Goal: Communication & Community: Participate in discussion

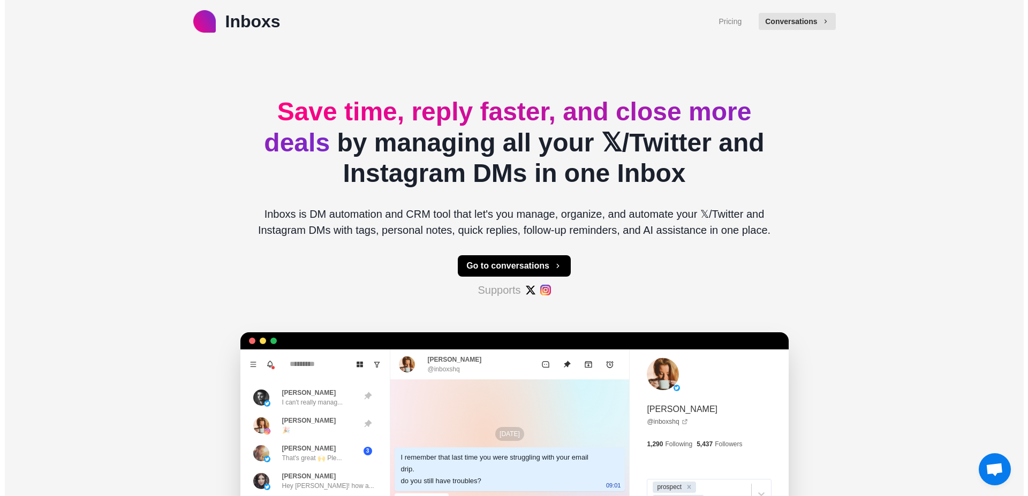
scroll to position [480, 0]
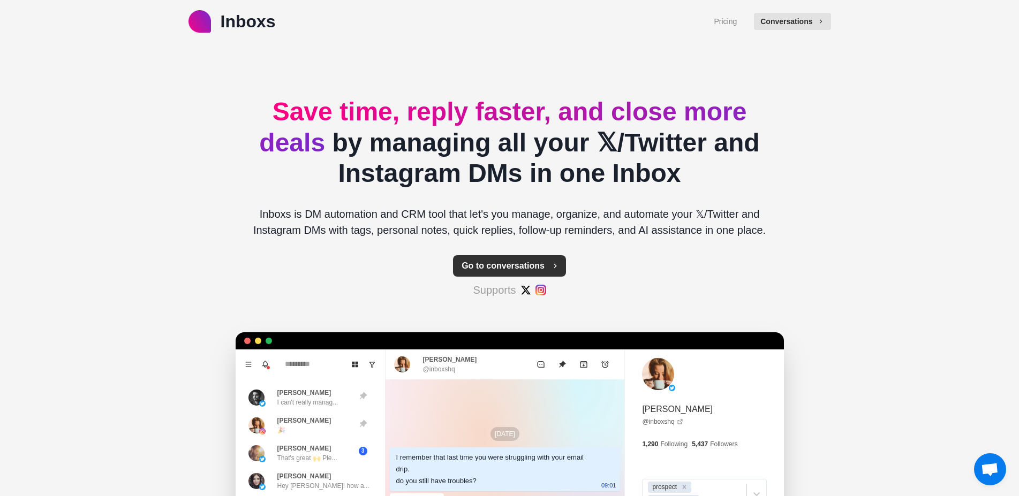
click at [509, 263] on button "Go to conversations" at bounding box center [509, 265] width 113 height 21
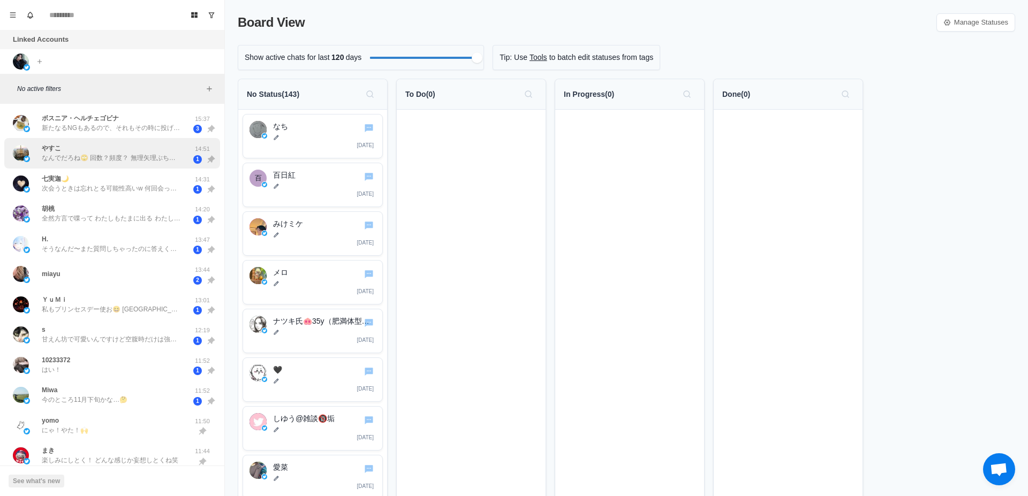
click at [140, 158] on p "なんでだろね🙄 回数？頻度？ 無理矢理ぶち込んでみる？🙄 ウーマとかで他に気を紛らわせれば、少し解れてればいけそうじゃない？？🤔🤔 無理かなぁ、、、" at bounding box center [111, 158] width 139 height 10
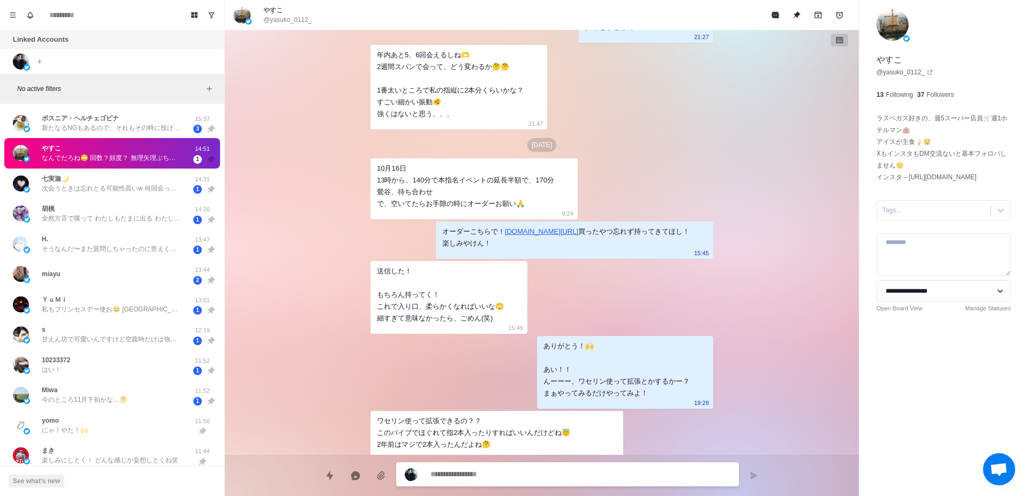
scroll to position [4098, 0]
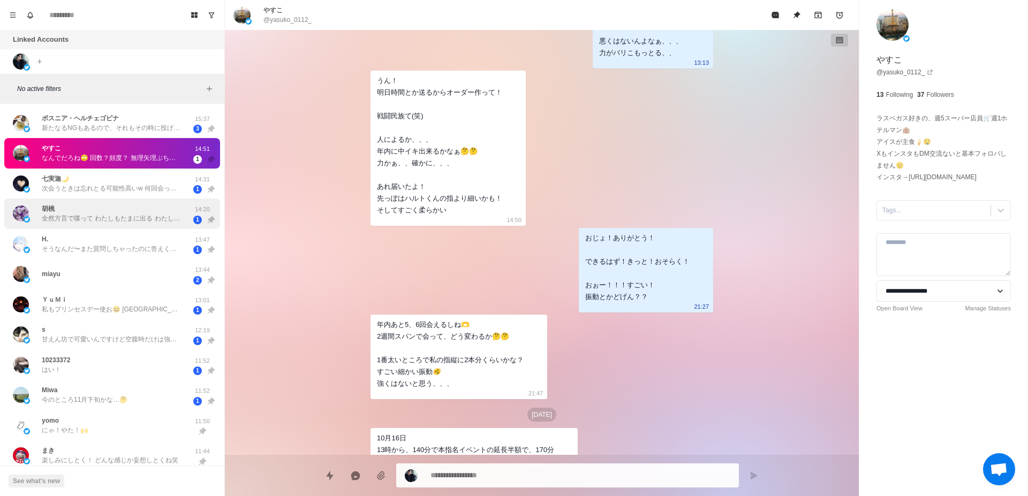
click at [89, 213] on div "胡桃 全然方言で喋って わたしもたまに出る わたし[GEOGRAPHIC_DATA]出身なの" at bounding box center [111, 213] width 139 height 19
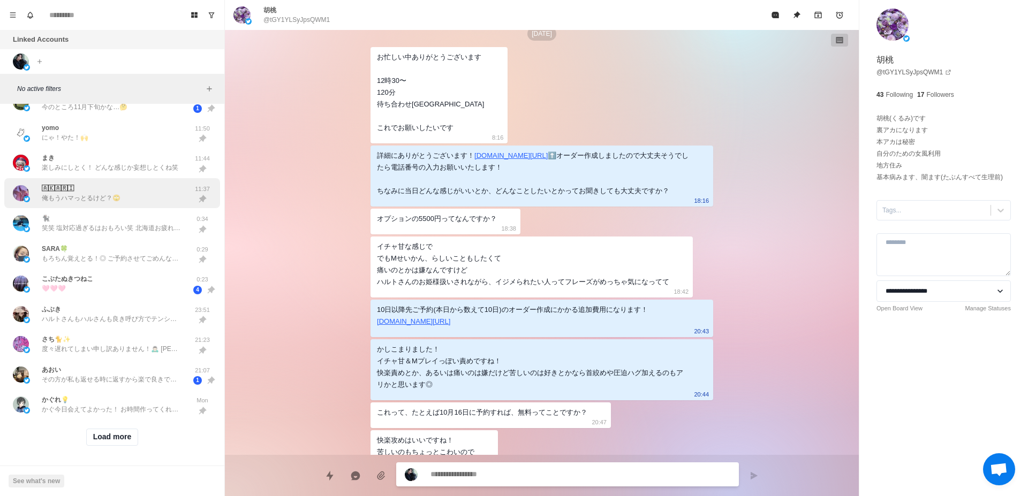
scroll to position [303, 0]
click at [108, 428] on button "Load more" at bounding box center [112, 436] width 52 height 17
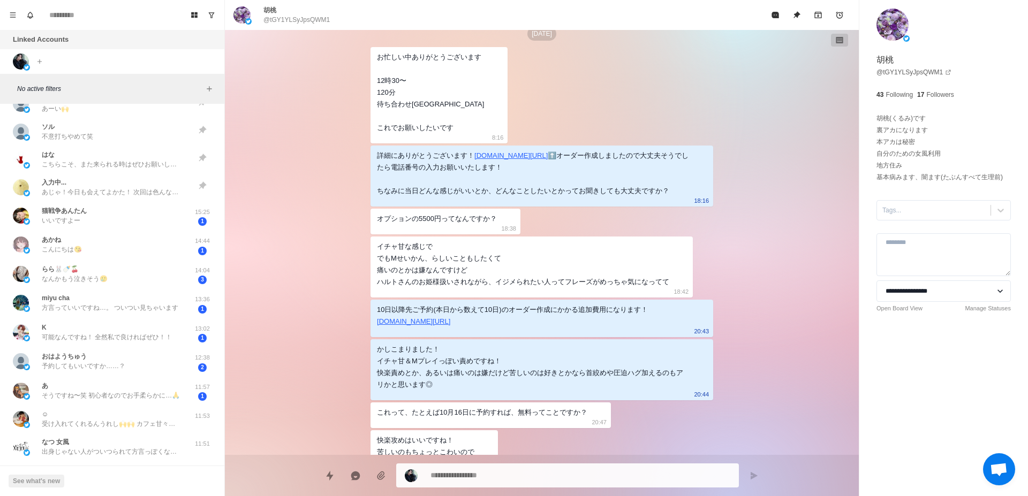
scroll to position [708, 0]
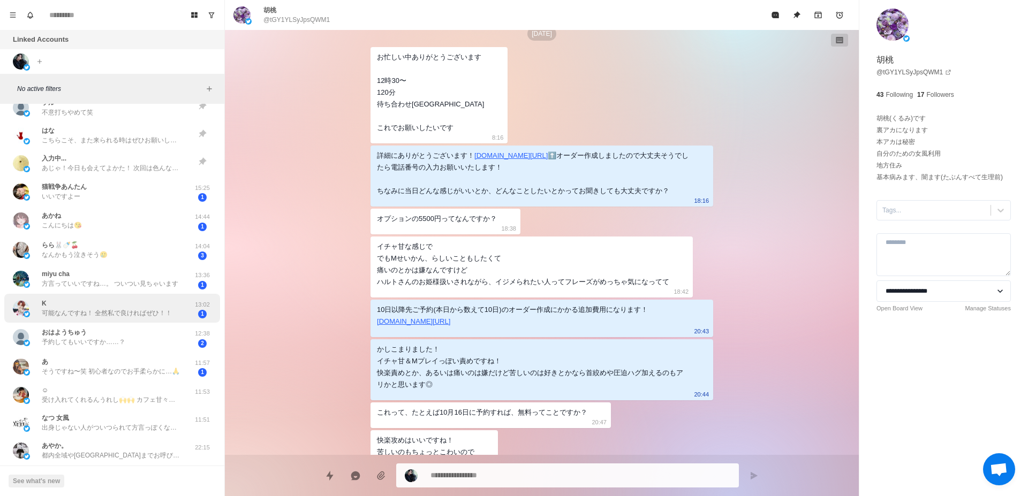
click at [77, 306] on div "K 可能なんですね！ 全然私で良ければぜひ！！" at bounding box center [107, 308] width 130 height 19
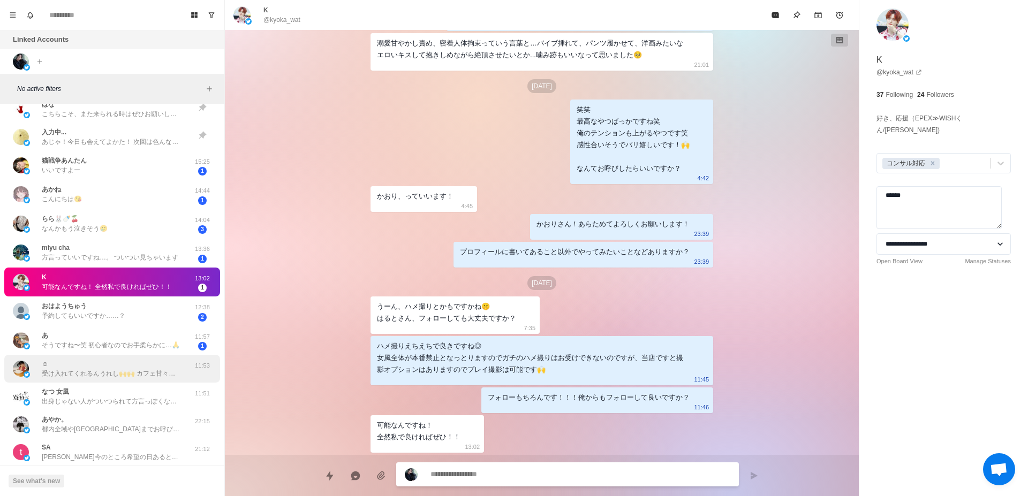
scroll to position [739, 0]
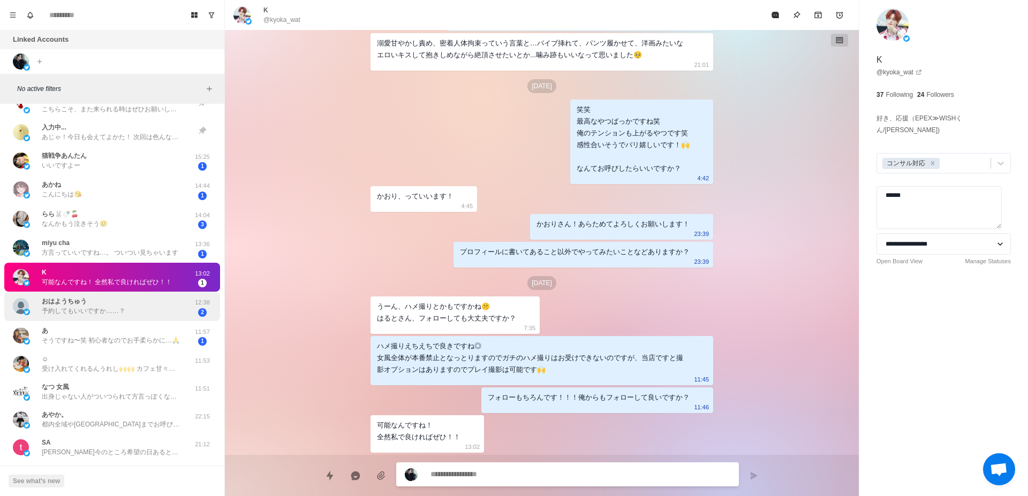
click at [142, 315] on div "︎︎︎︎おはようちゅう 予約してもいいですか……？" at bounding box center [101, 306] width 176 height 21
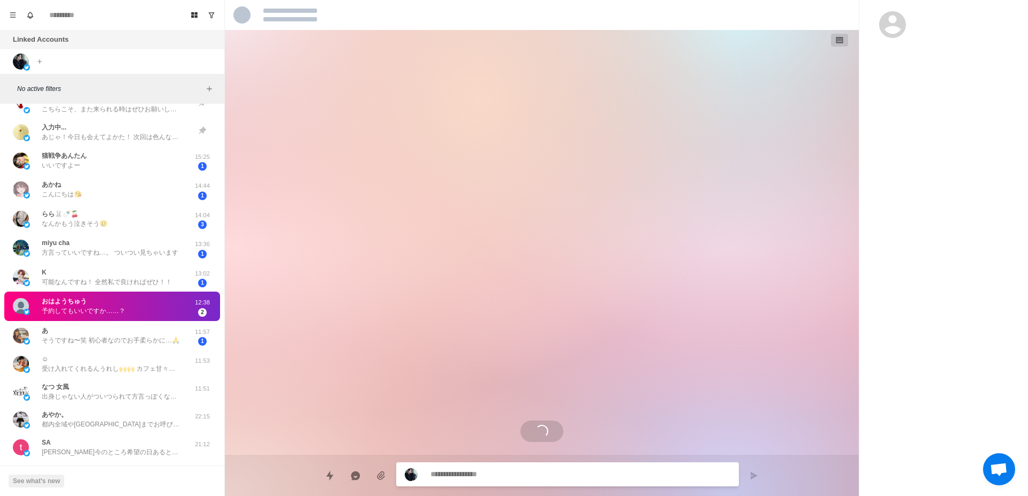
scroll to position [324, 0]
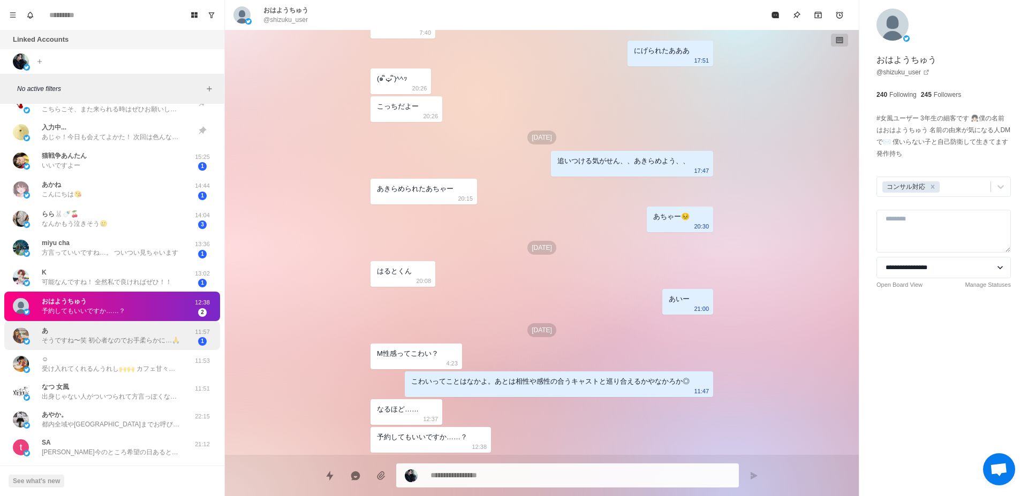
click at [128, 346] on div "あ そうですね〜笑 初心者なのでお手柔らかに…🙏 11:57 1" at bounding box center [112, 335] width 216 height 29
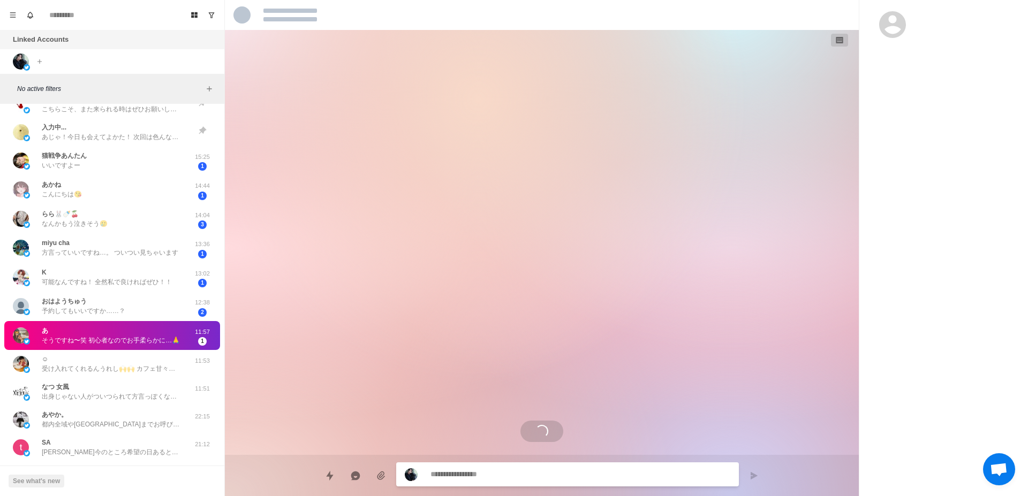
scroll to position [984, 0]
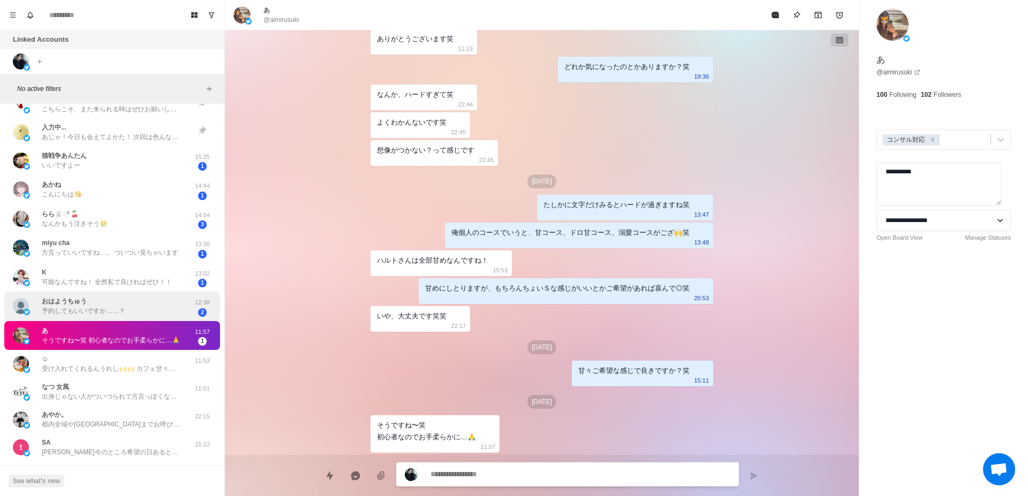
click at [147, 312] on div "︎︎︎︎おはようちゅう 予約してもいいですか……？" at bounding box center [101, 306] width 176 height 21
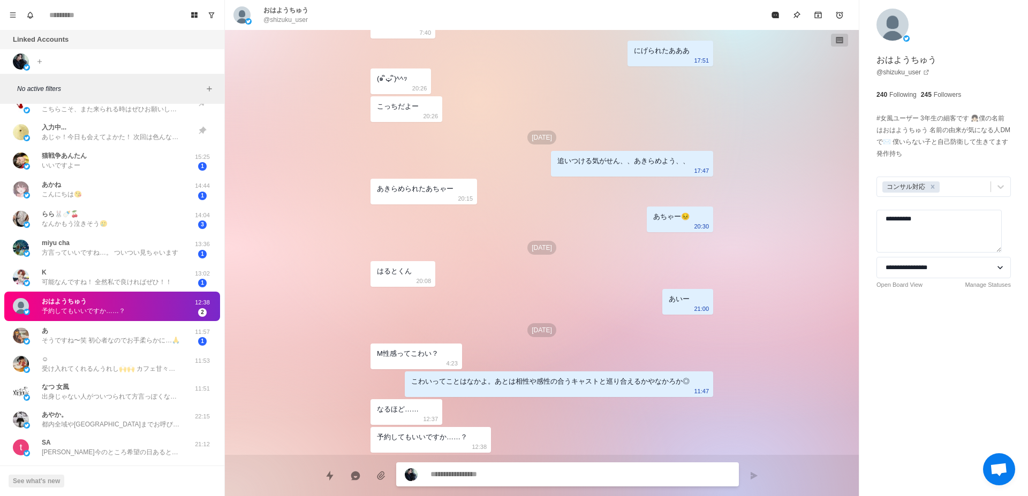
type textarea "*"
type textarea "*********"
type textarea "*"
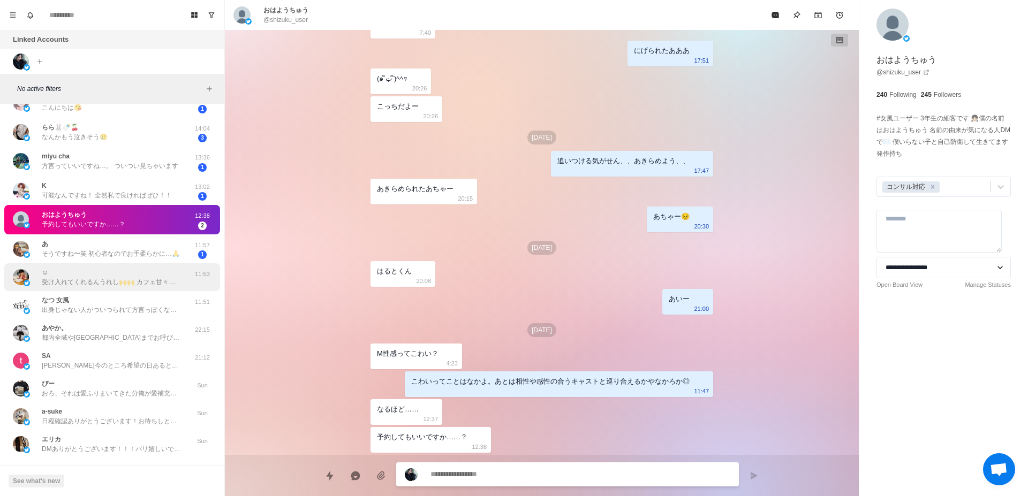
scroll to position [806, 0]
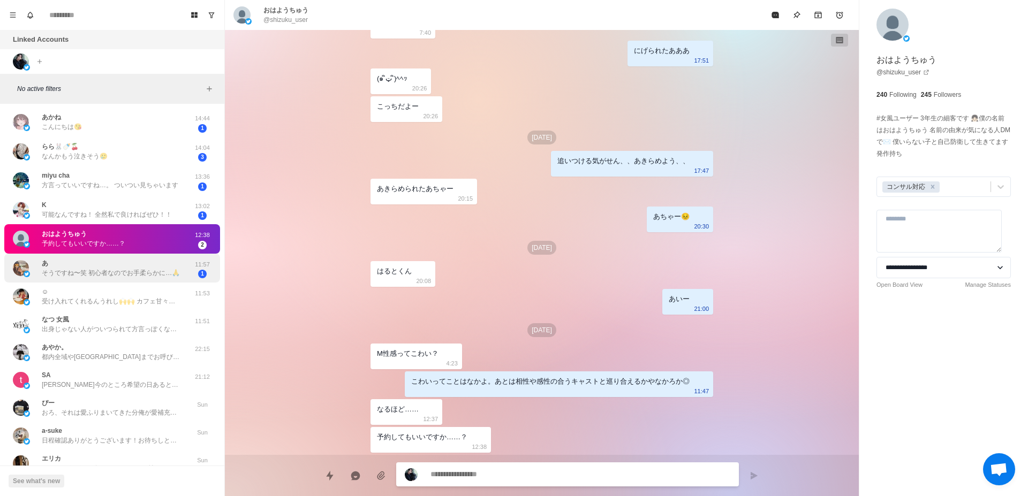
click at [134, 275] on p "そうですね〜笑 初心者なのでお手柔らかに…🙏" at bounding box center [111, 273] width 138 height 10
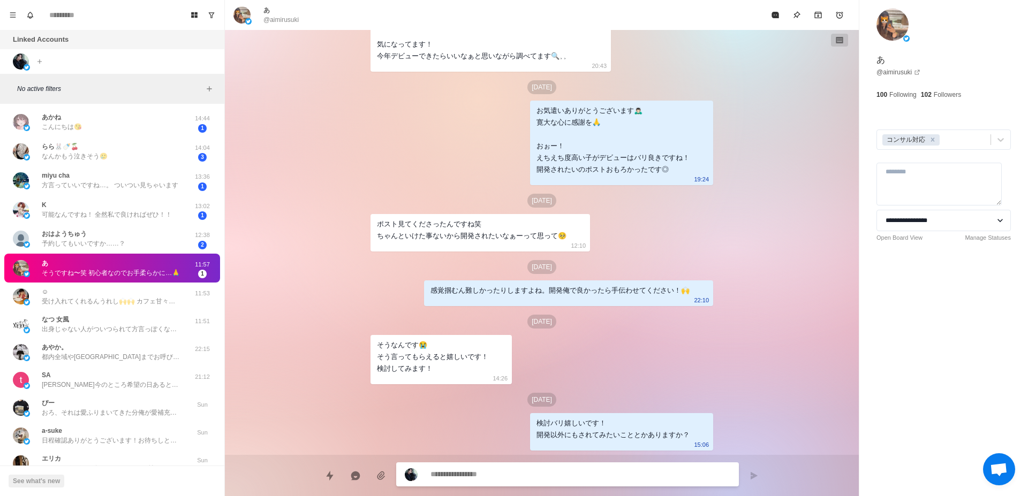
type textarea "*"
type textarea "*********"
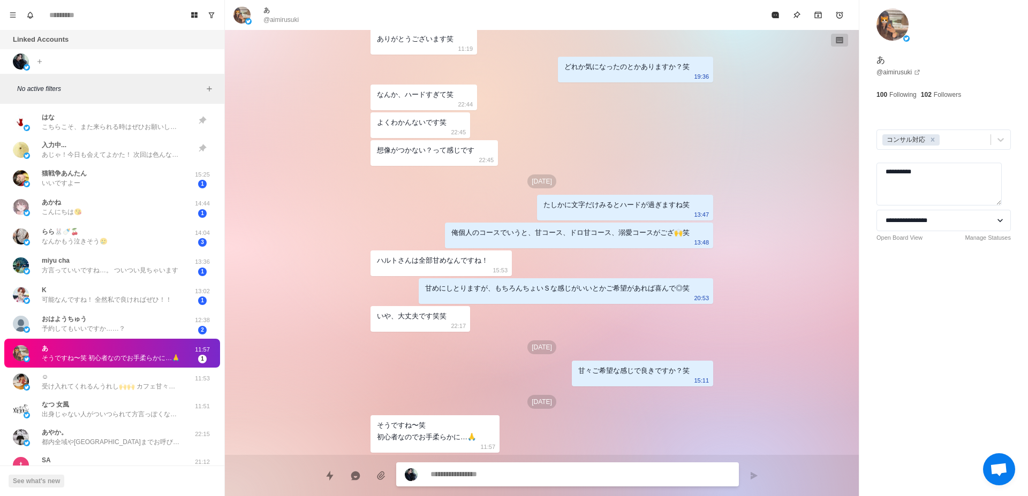
scroll to position [742, 0]
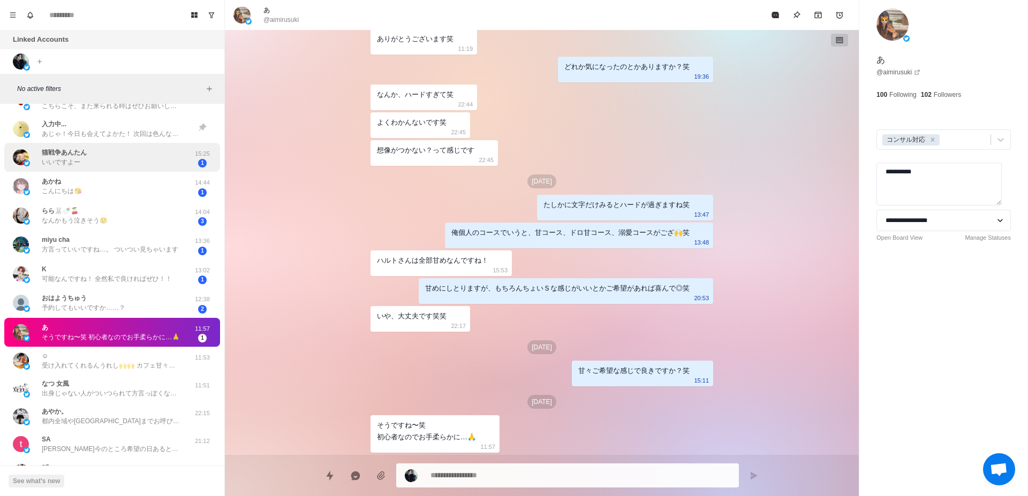
click at [152, 164] on div "猫戦争あんたん いいですよー" at bounding box center [101, 157] width 176 height 21
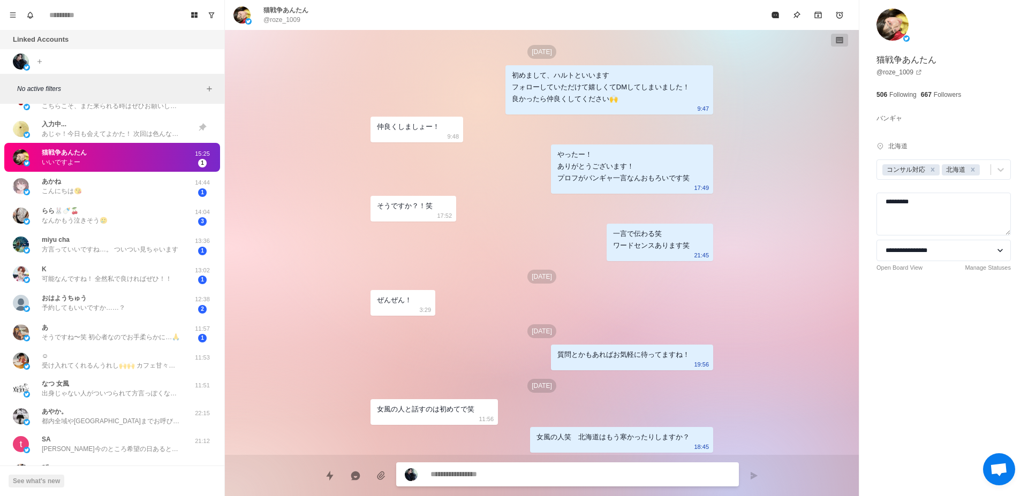
scroll to position [522, 0]
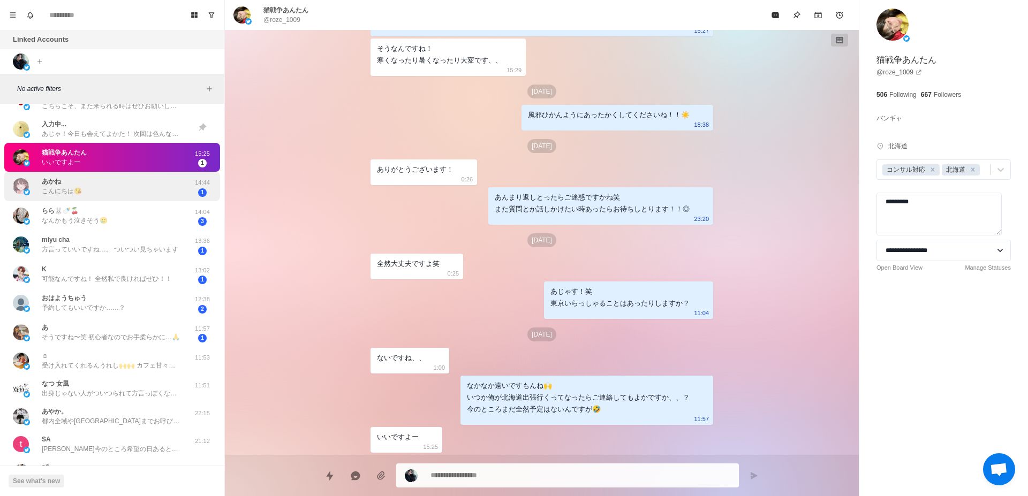
click at [153, 188] on div "あかね こんにちは😘" at bounding box center [101, 186] width 176 height 21
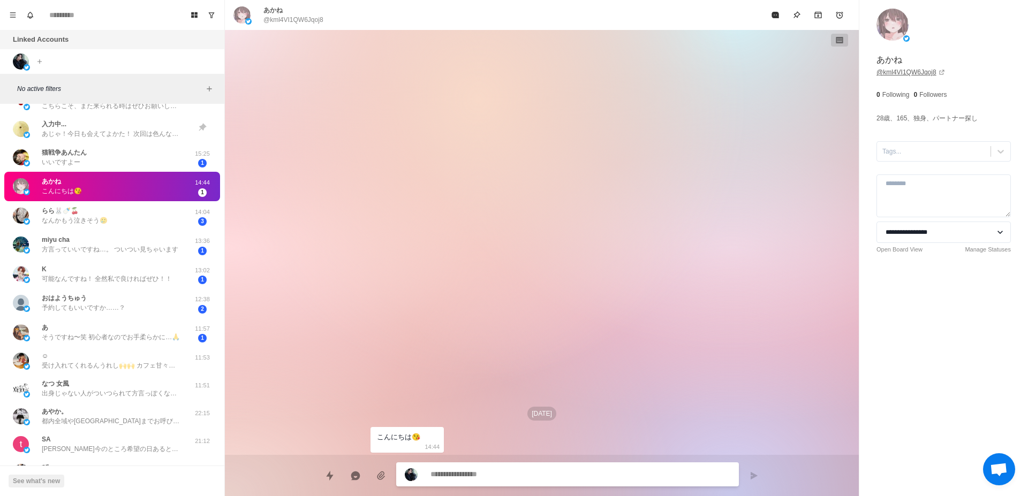
click at [905, 75] on link "@ kml4VI1QW6Jqoj8" at bounding box center [910, 72] width 69 height 10
click at [821, 16] on icon "Archive" at bounding box center [817, 15] width 7 height 6
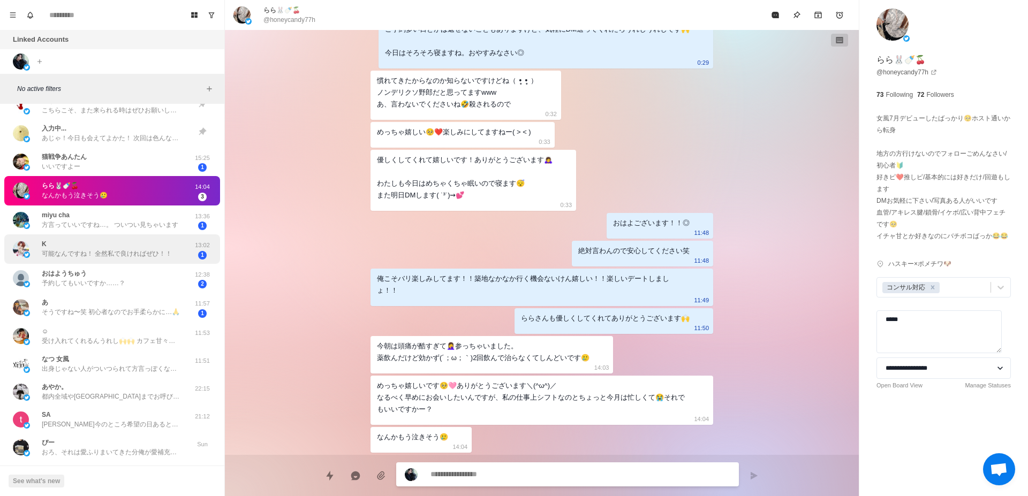
scroll to position [805, 0]
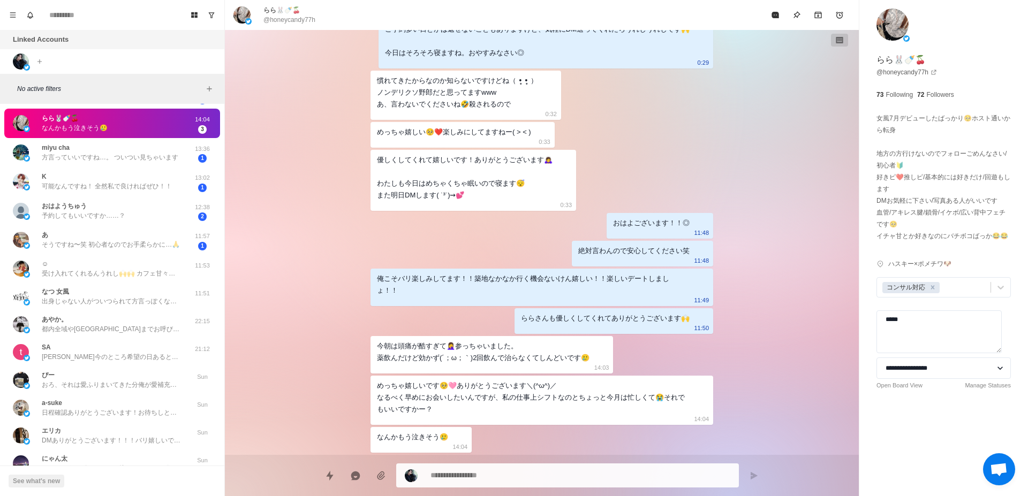
type textarea "*"
